Goal: Task Accomplishment & Management: Manage account settings

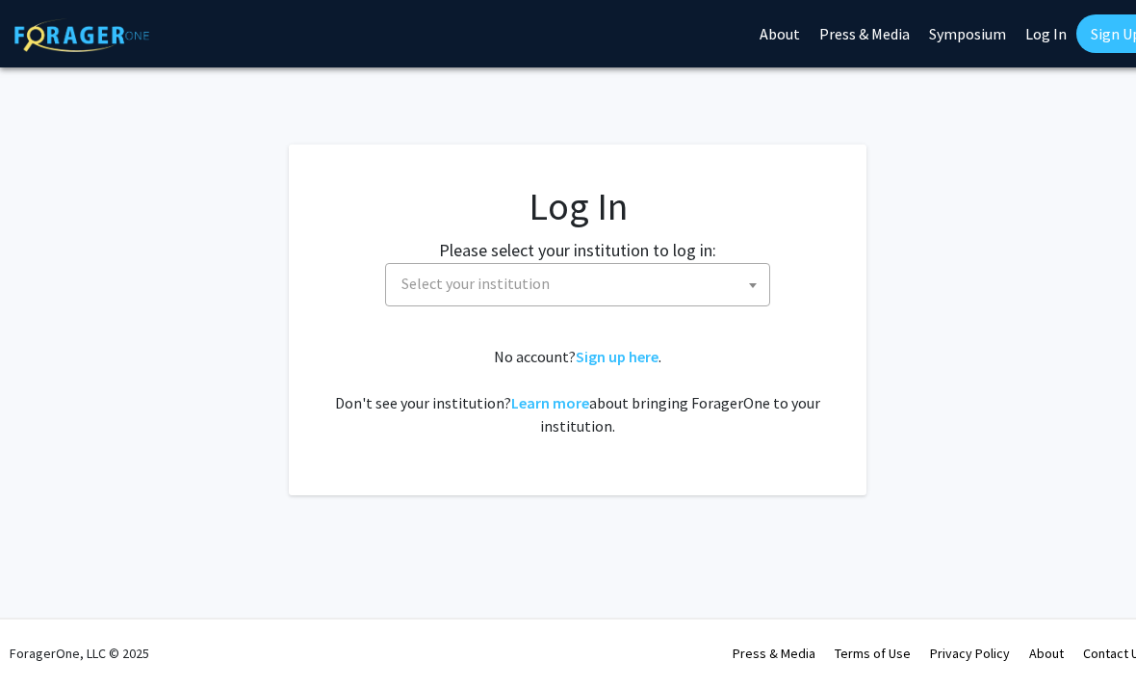
click at [567, 277] on span "Select your institution" at bounding box center [582, 283] width 376 height 39
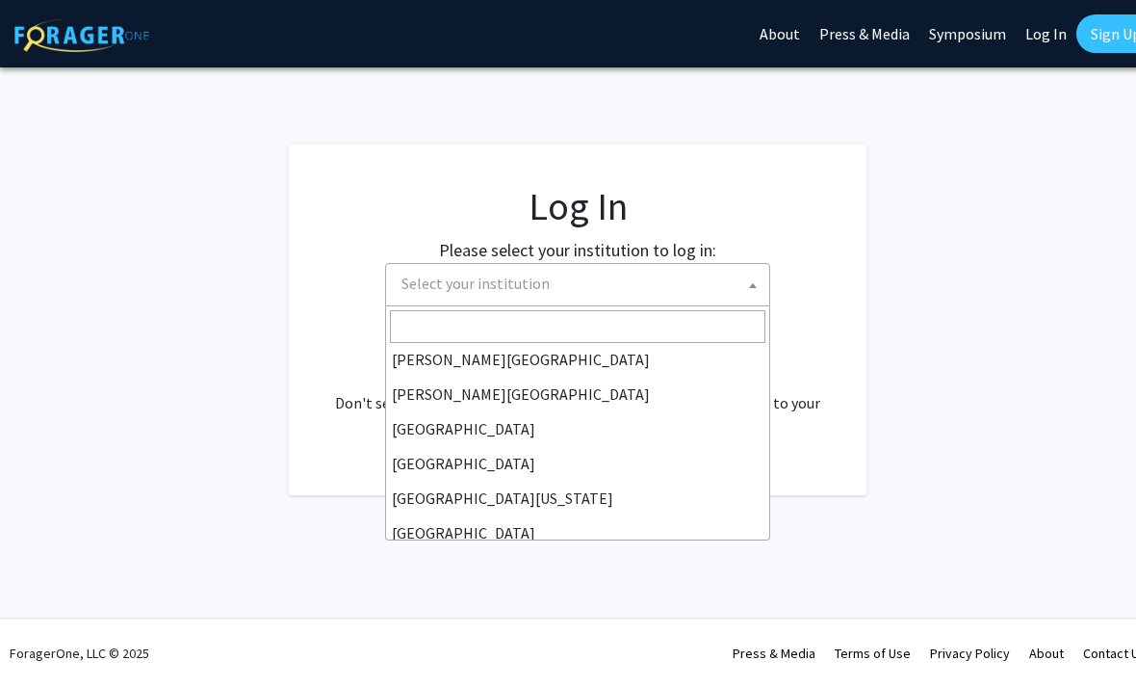
scroll to position [119, 0]
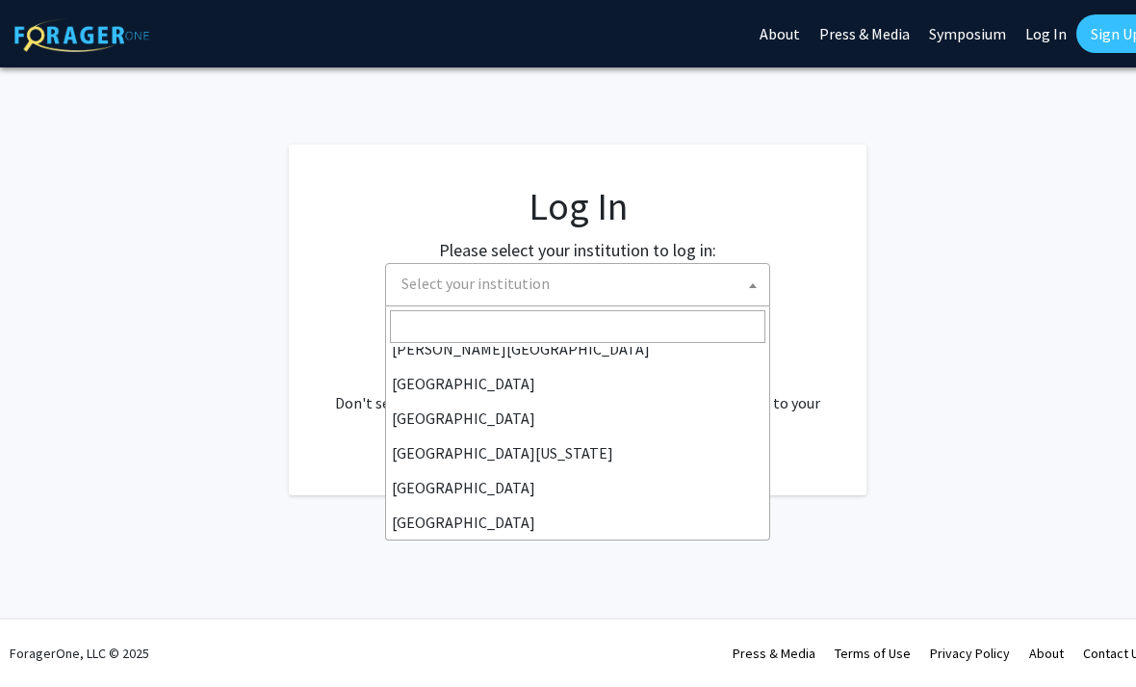
select select "12"
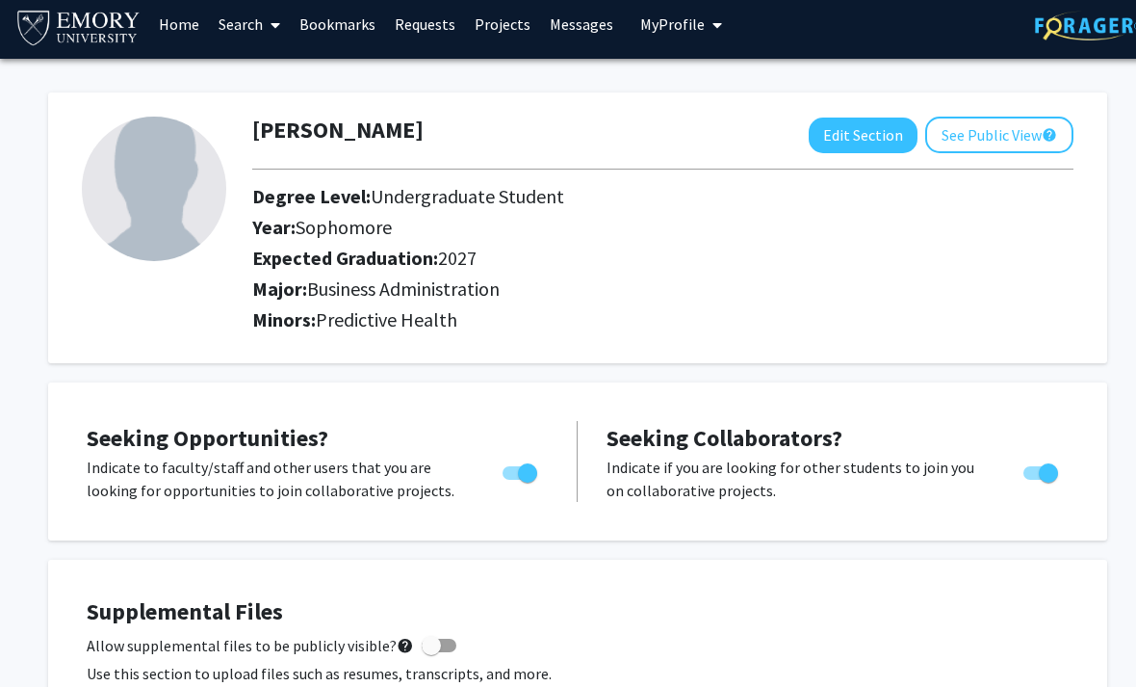
scroll to position [11, 0]
click at [1056, 464] on span "Toggle" at bounding box center [1048, 472] width 19 height 19
click at [1033, 480] on input "Would you like to receive other student requests to work with you?" at bounding box center [1032, 480] width 1 height 1
checkbox input "false"
click at [870, 147] on button "Edit Section" at bounding box center [863, 135] width 109 height 36
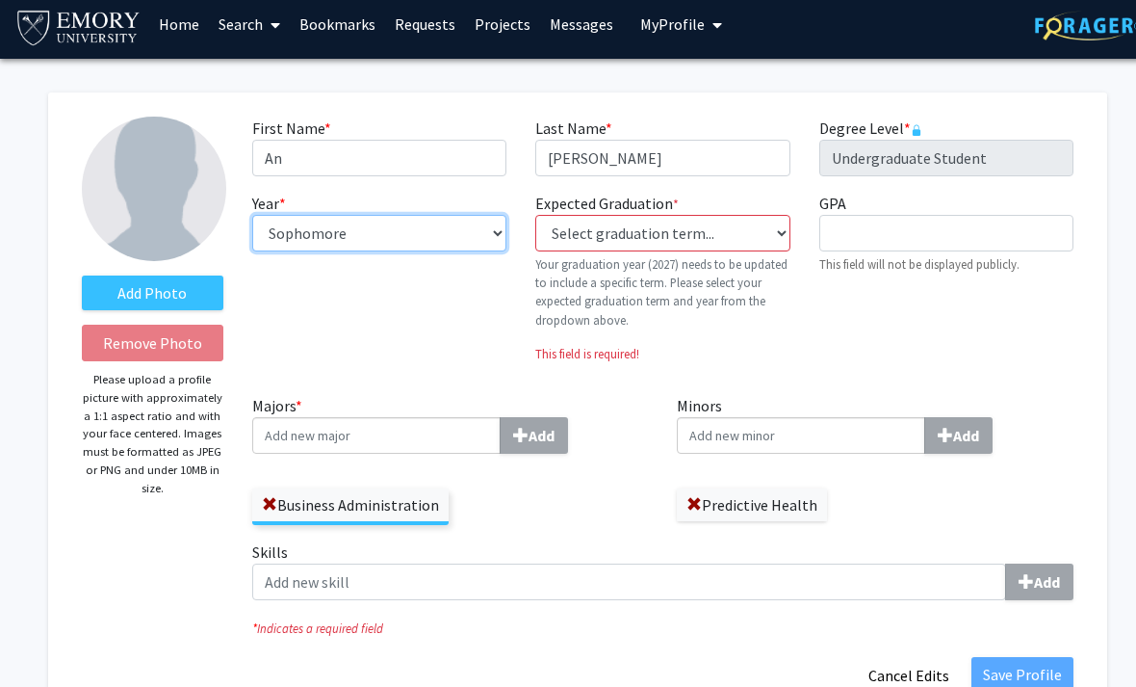
click at [463, 217] on select "--- First-year Sophomore Junior Senior Postbaccalaureate Certificate" at bounding box center [379, 233] width 254 height 37
select select "junior"
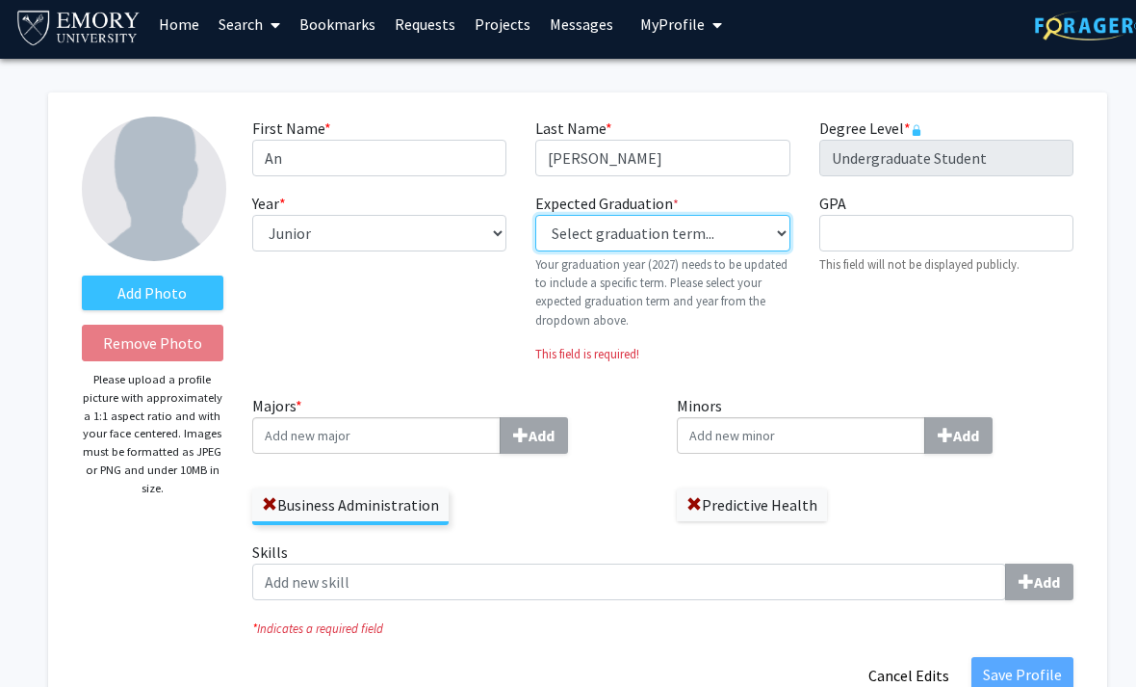
click at [682, 226] on select "Select graduation term... Previous: 2027 (Please select a specific term) Spring…" at bounding box center [662, 233] width 254 height 37
click at [732, 231] on select "Select graduation term... Previous: 2027 (Please select a specific term) Spring…" at bounding box center [662, 233] width 254 height 37
select select "38: spring_2027"
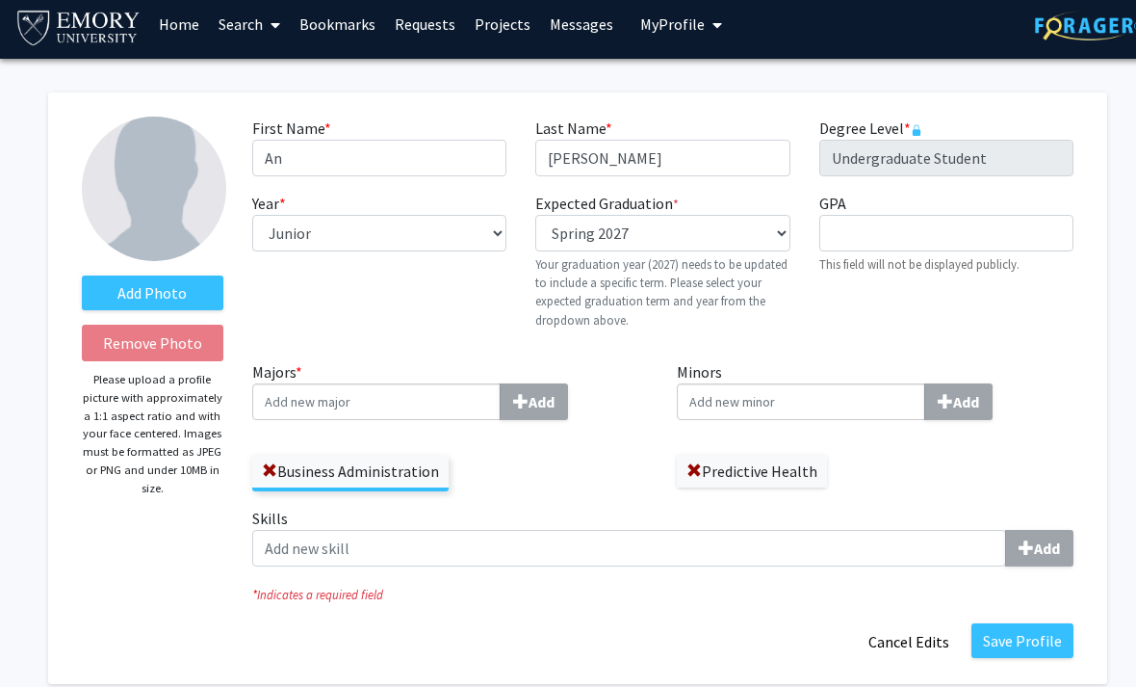
click at [1053, 639] on button "Save Profile" at bounding box center [1023, 640] width 102 height 35
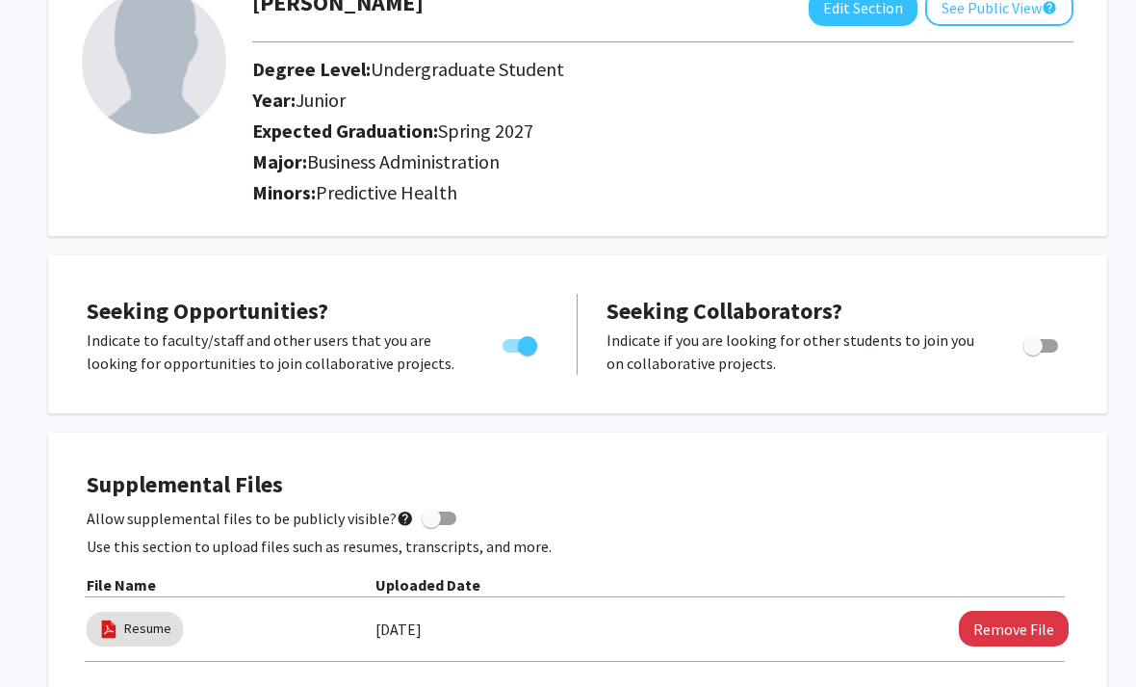
scroll to position [0, 0]
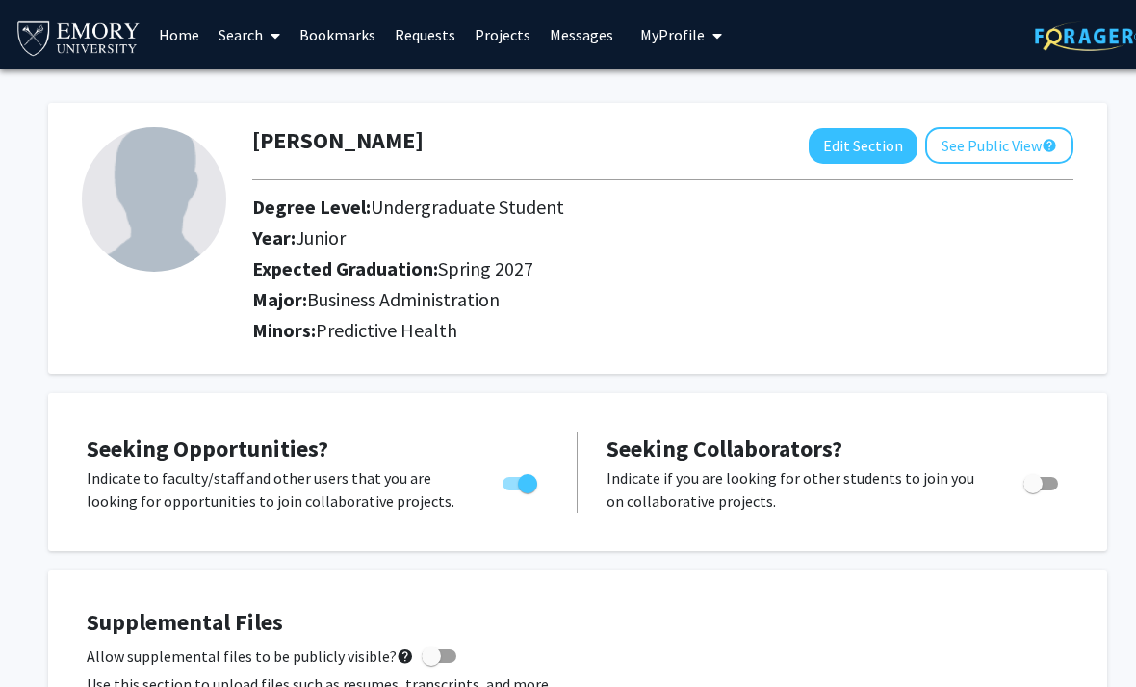
click at [286, 38] on link "Search" at bounding box center [249, 34] width 81 height 67
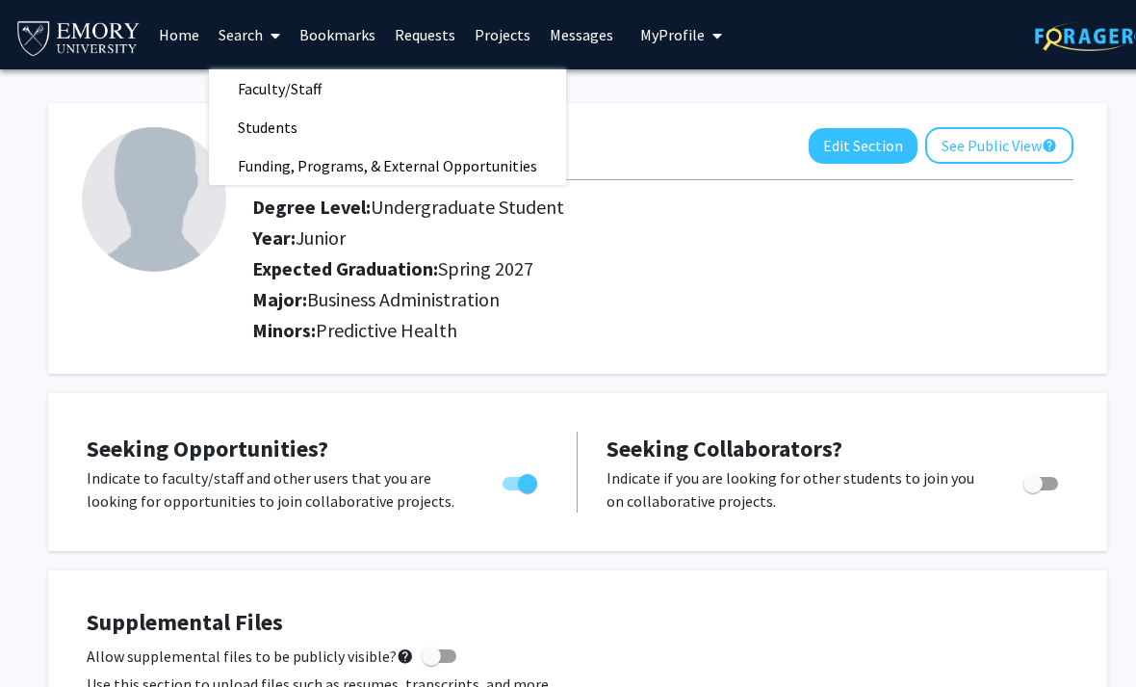
click at [417, 162] on span "Funding, Programs, & External Opportunities" at bounding box center [387, 165] width 357 height 39
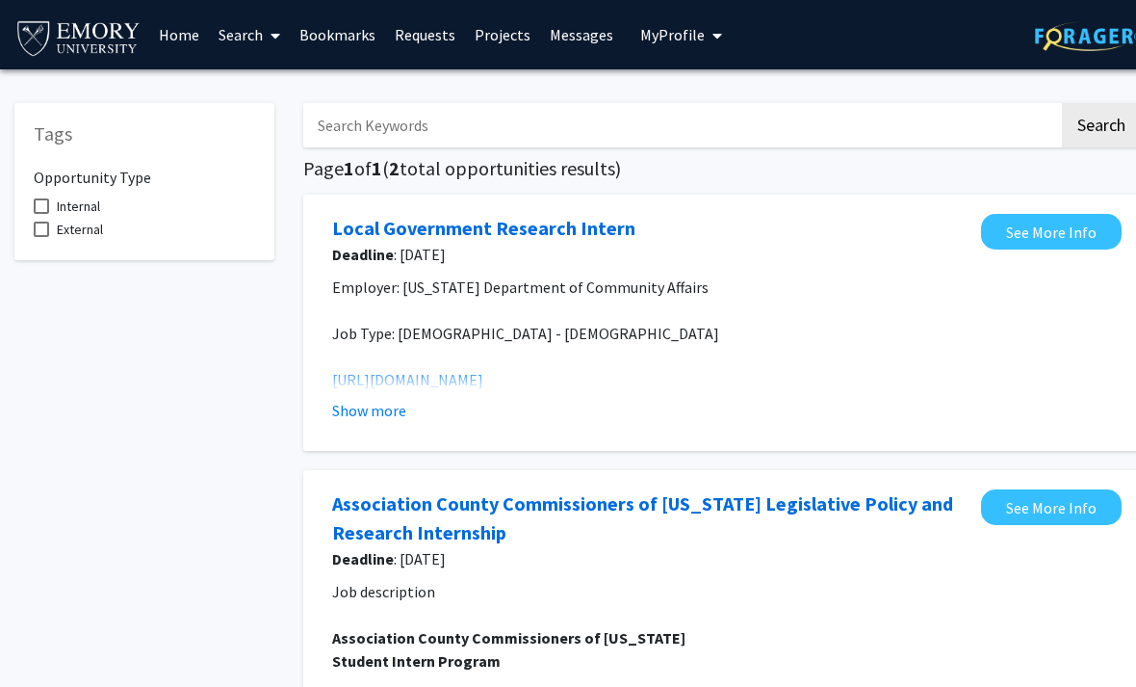
click at [387, 407] on button "Show more" at bounding box center [369, 410] width 74 height 23
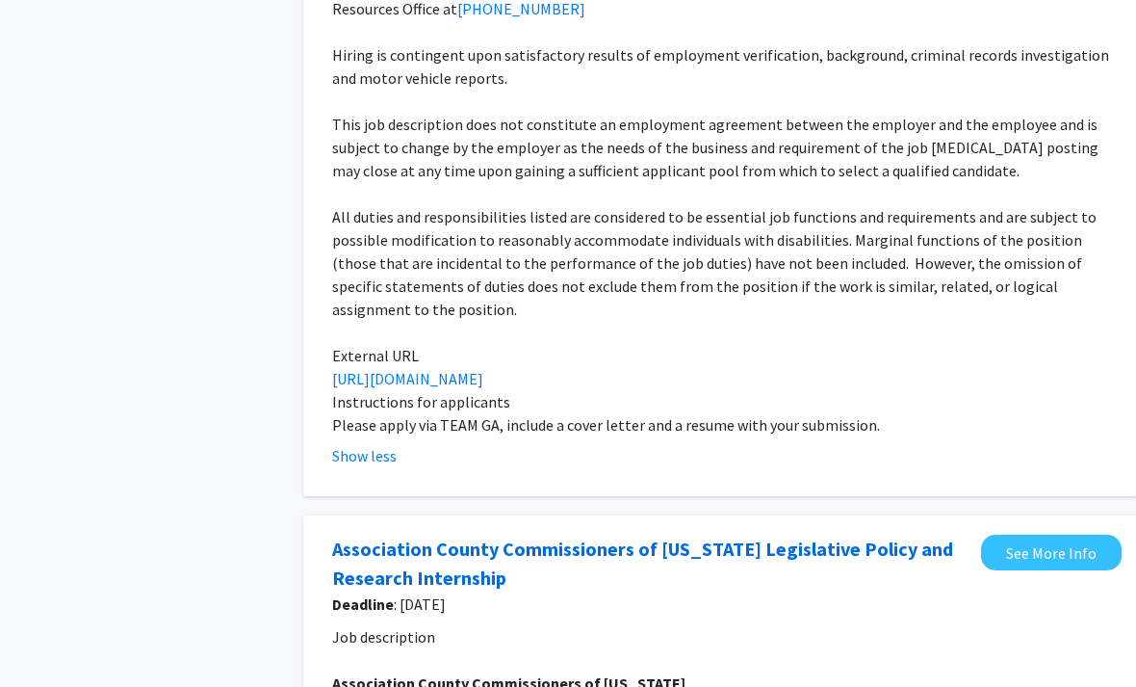
scroll to position [2333, 0]
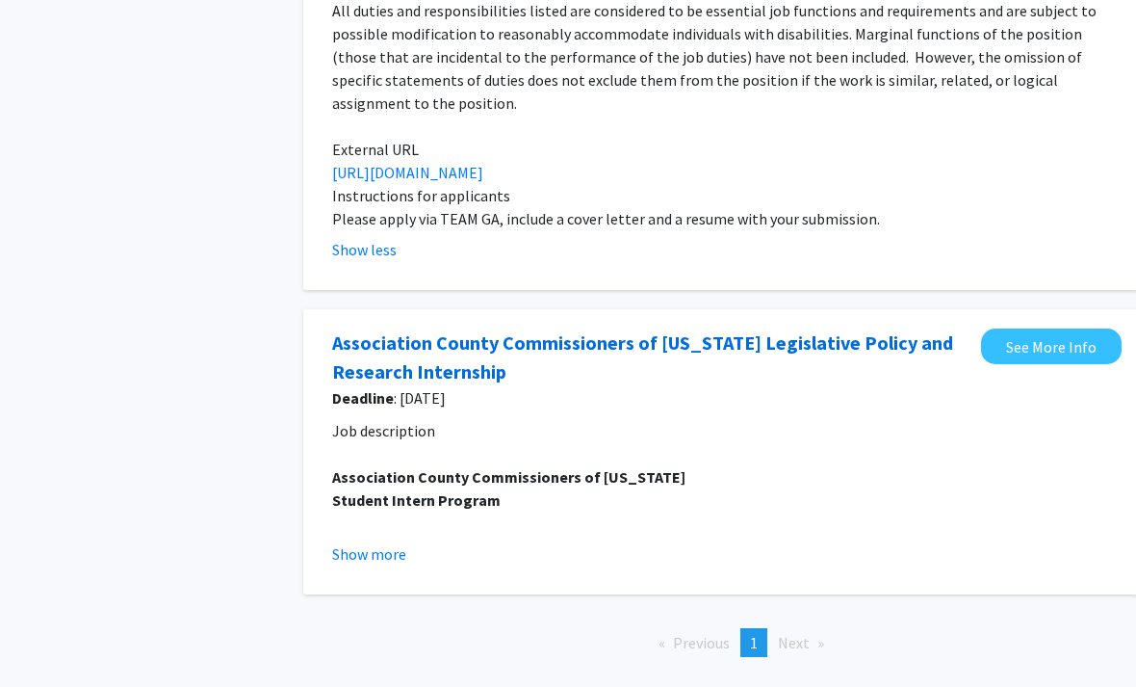
click at [796, 629] on li "Next page" at bounding box center [800, 642] width 65 height 29
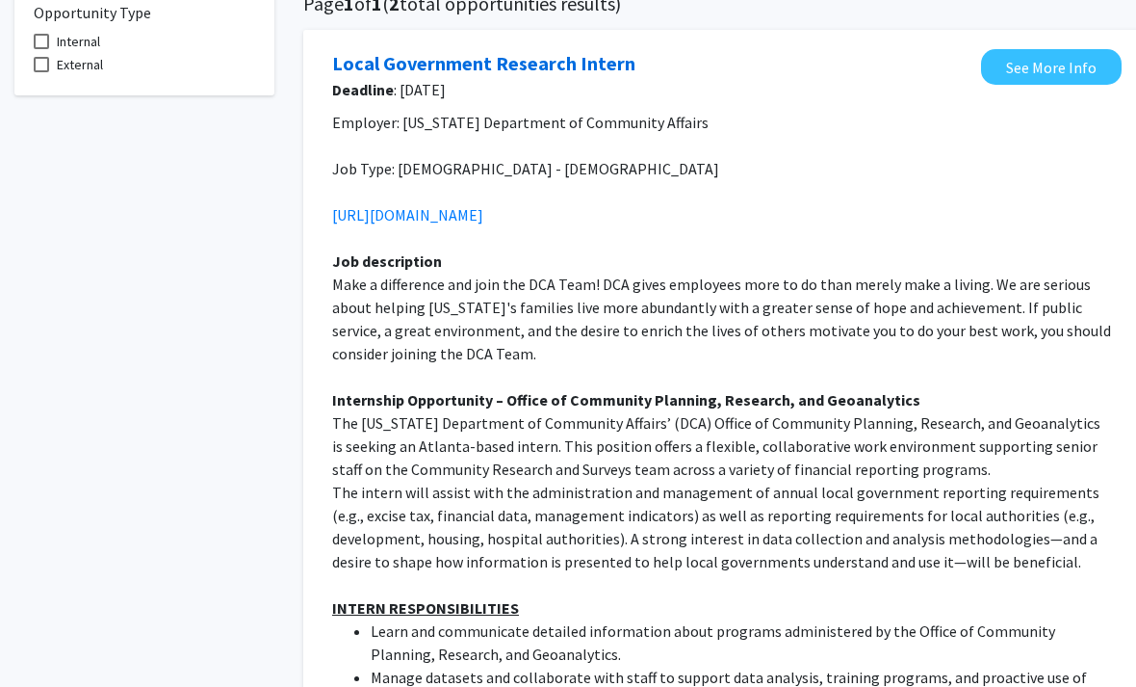
scroll to position [0, 0]
